Goal: Navigation & Orientation: Find specific page/section

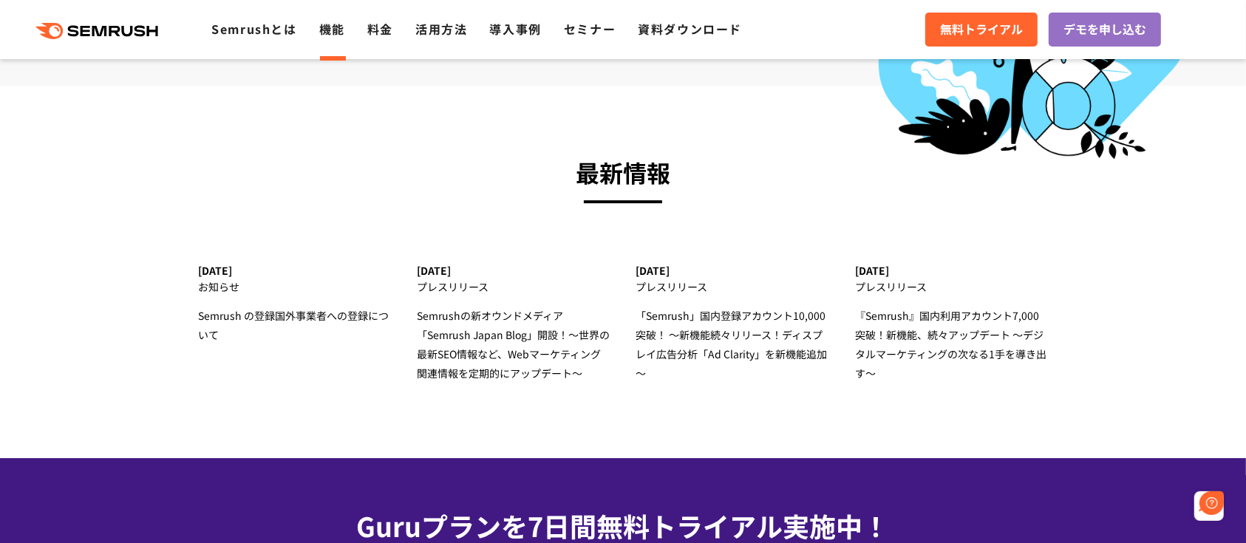
click at [333, 37] on link "機能" at bounding box center [332, 29] width 26 height 18
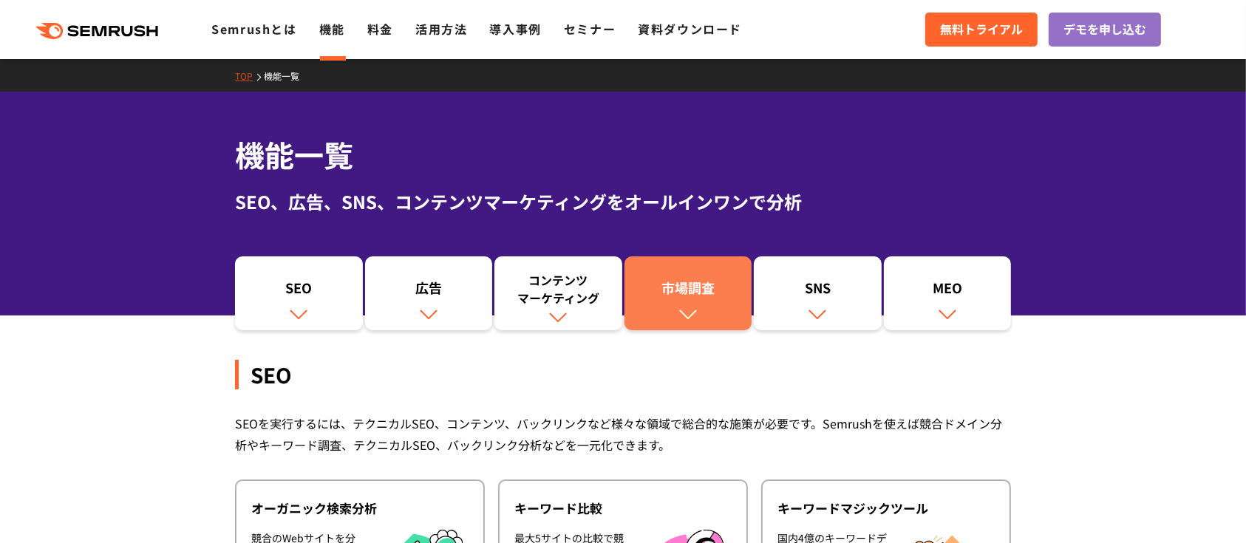
click at [683, 305] on img at bounding box center [688, 314] width 19 height 19
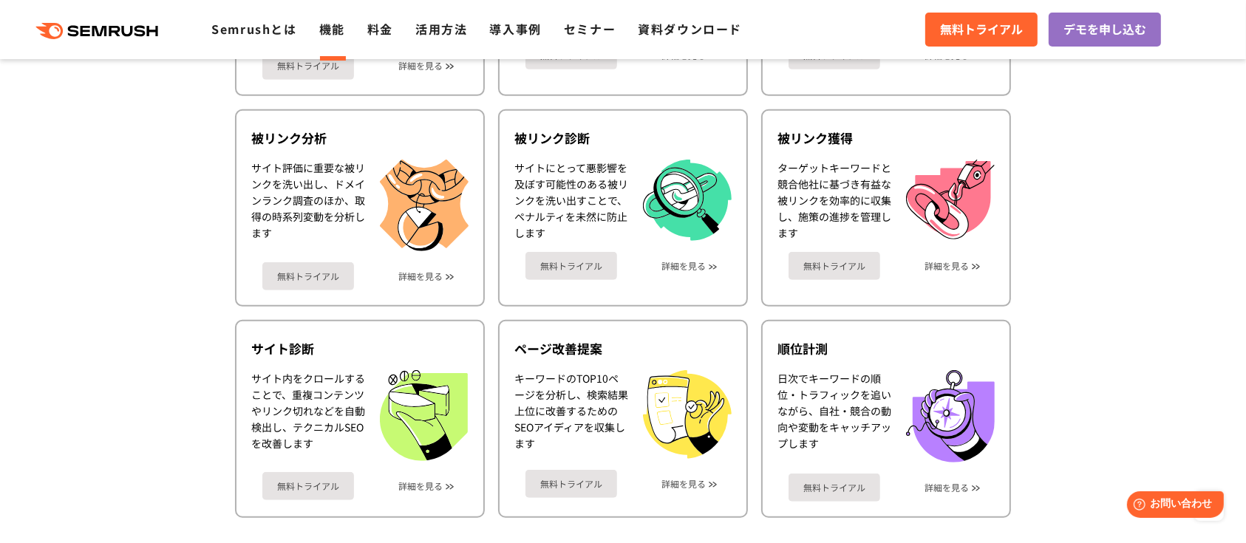
scroll to position [784, 0]
